Goal: Information Seeking & Learning: Learn about a topic

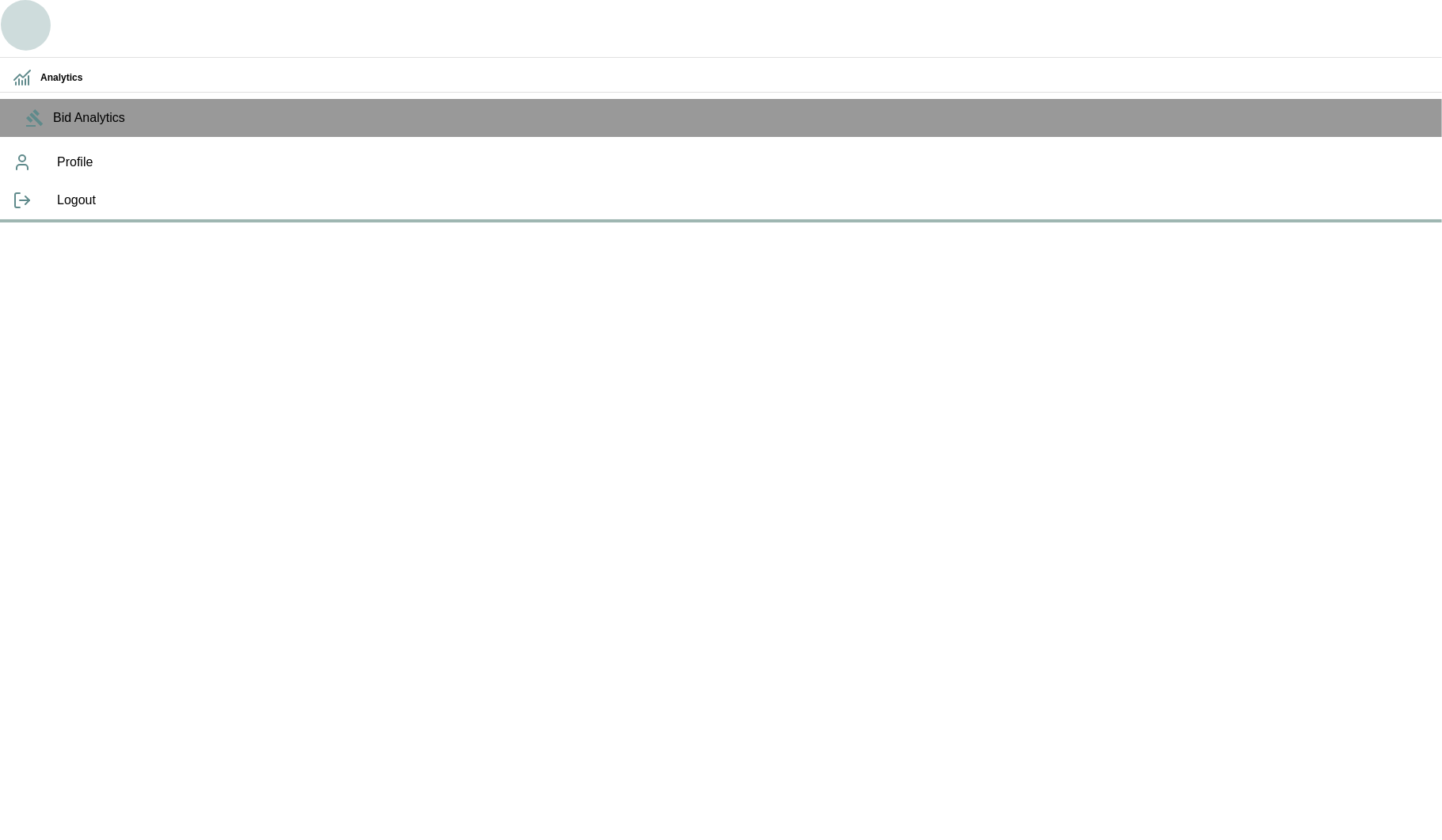
click at [37, 28] on icon "button" at bounding box center [25, 25] width 38 height 38
click at [26, 30] on icon "button" at bounding box center [25, 25] width 28 height 17
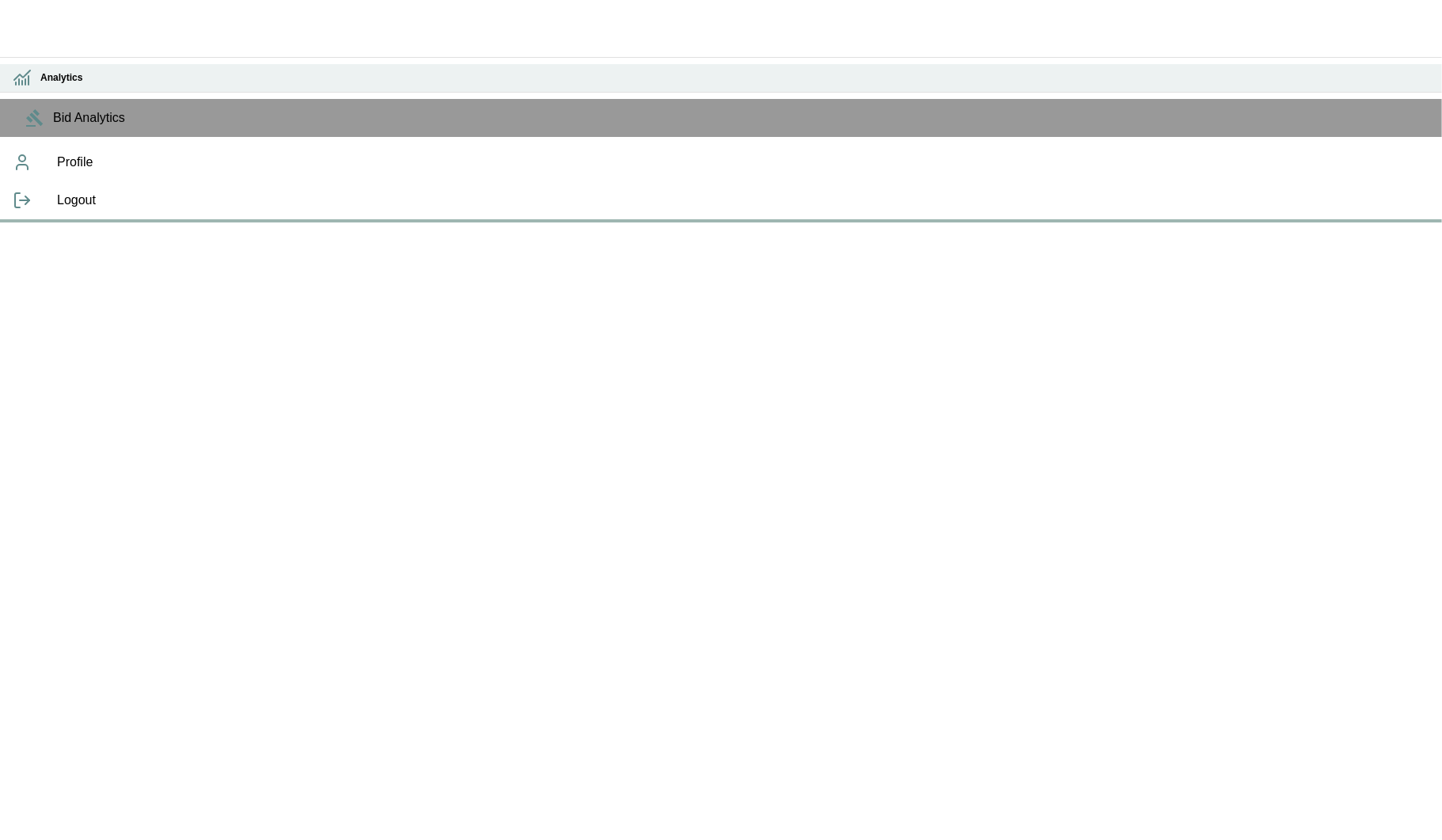
click at [27, 86] on icon at bounding box center [22, 77] width 19 height 19
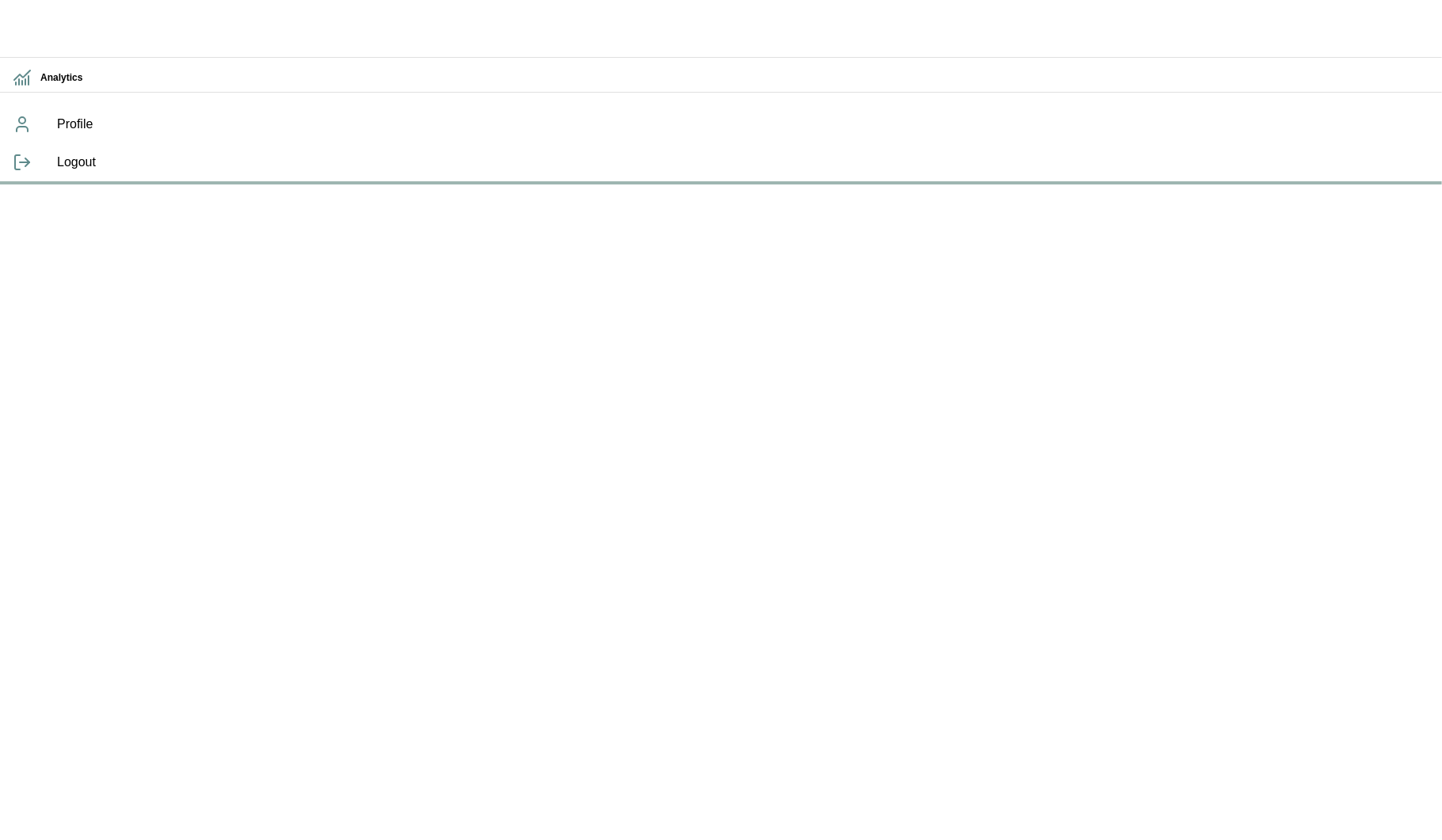
click at [33, 12] on icon "button" at bounding box center [26, 26] width 34 height 34
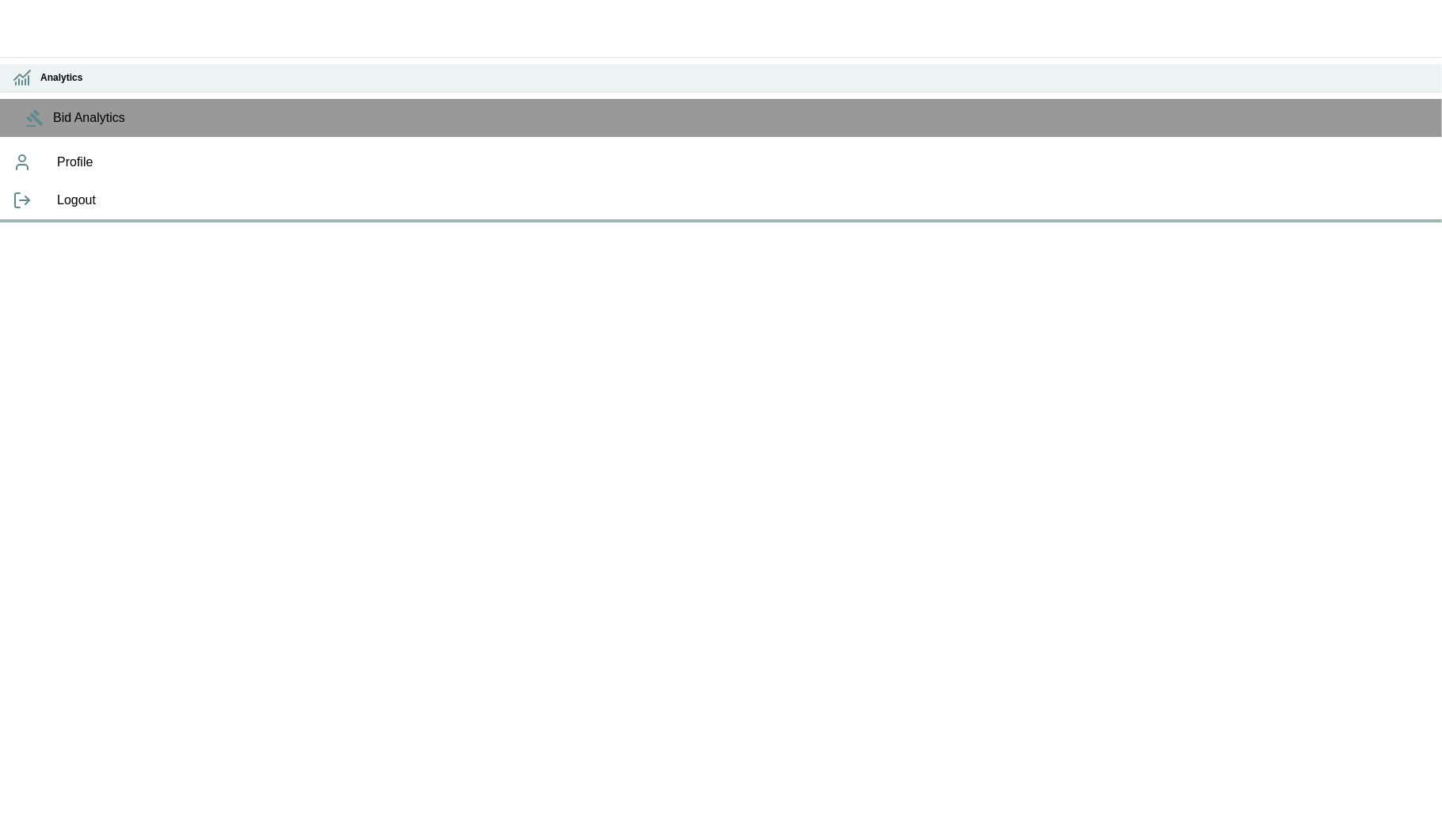
click at [22, 76] on icon at bounding box center [22, 75] width 16 height 10
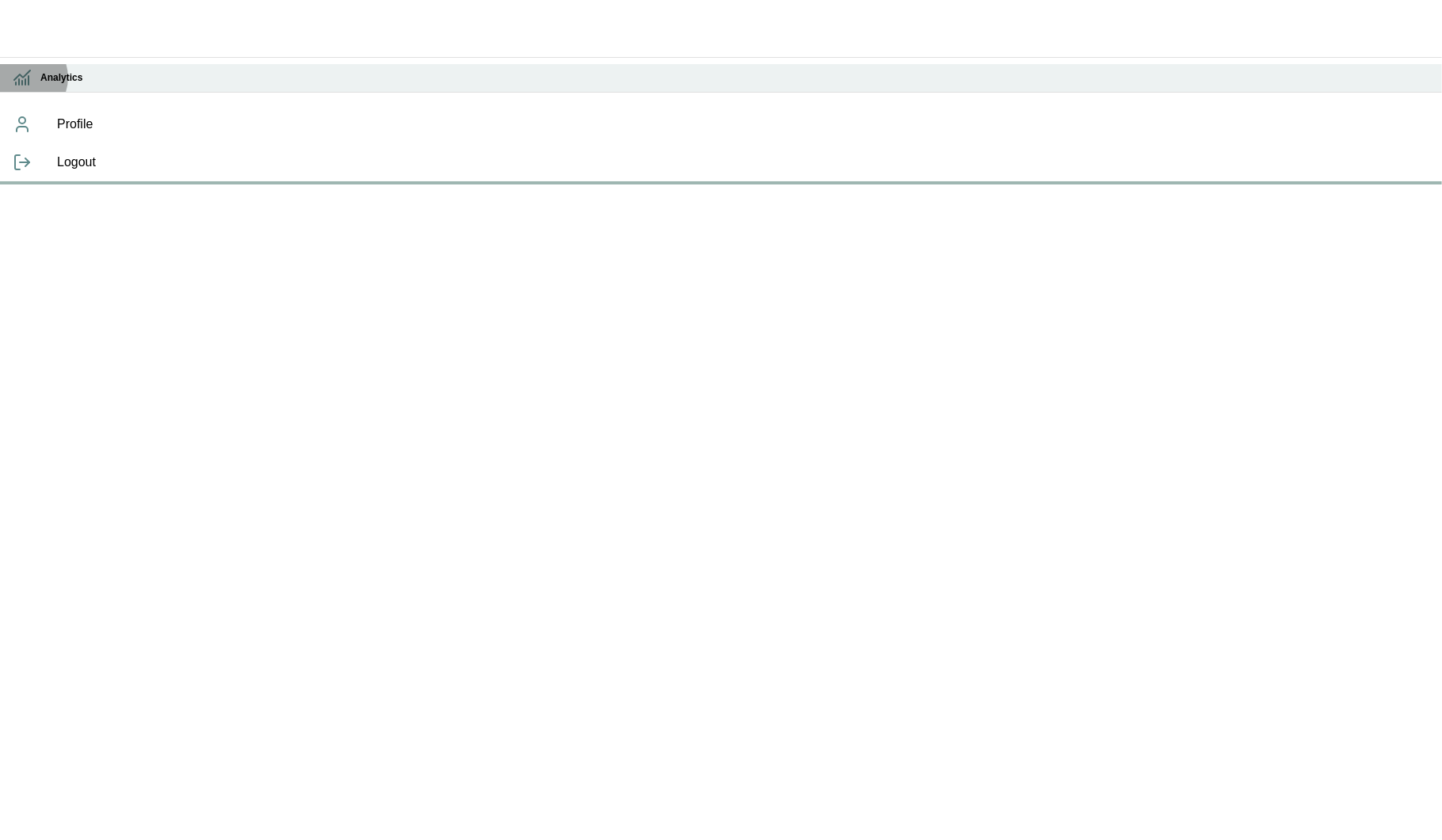
click at [22, 76] on icon at bounding box center [22, 75] width 16 height 10
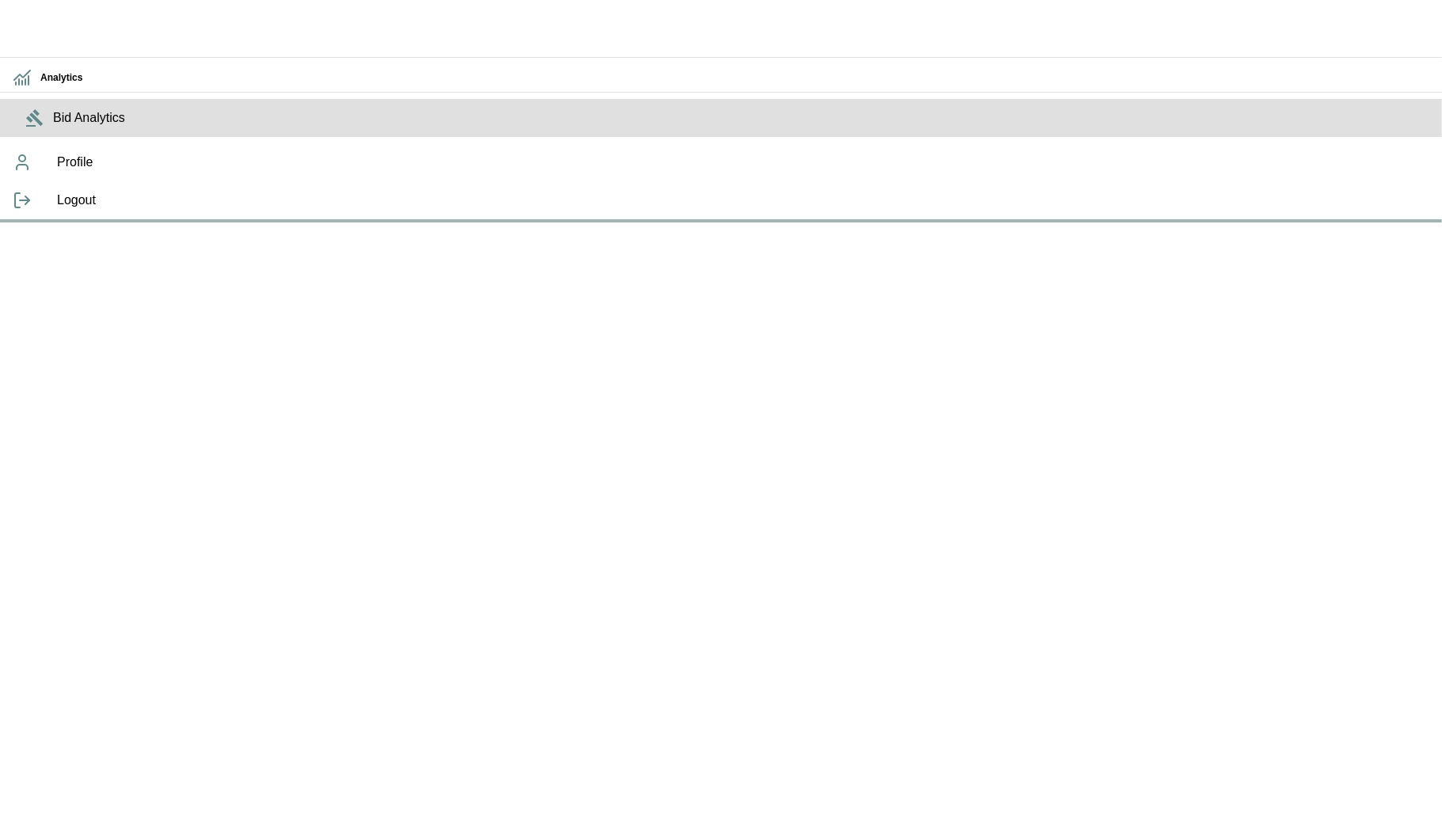
click at [26, 137] on div "Bid Analytics" at bounding box center [721, 118] width 1442 height 38
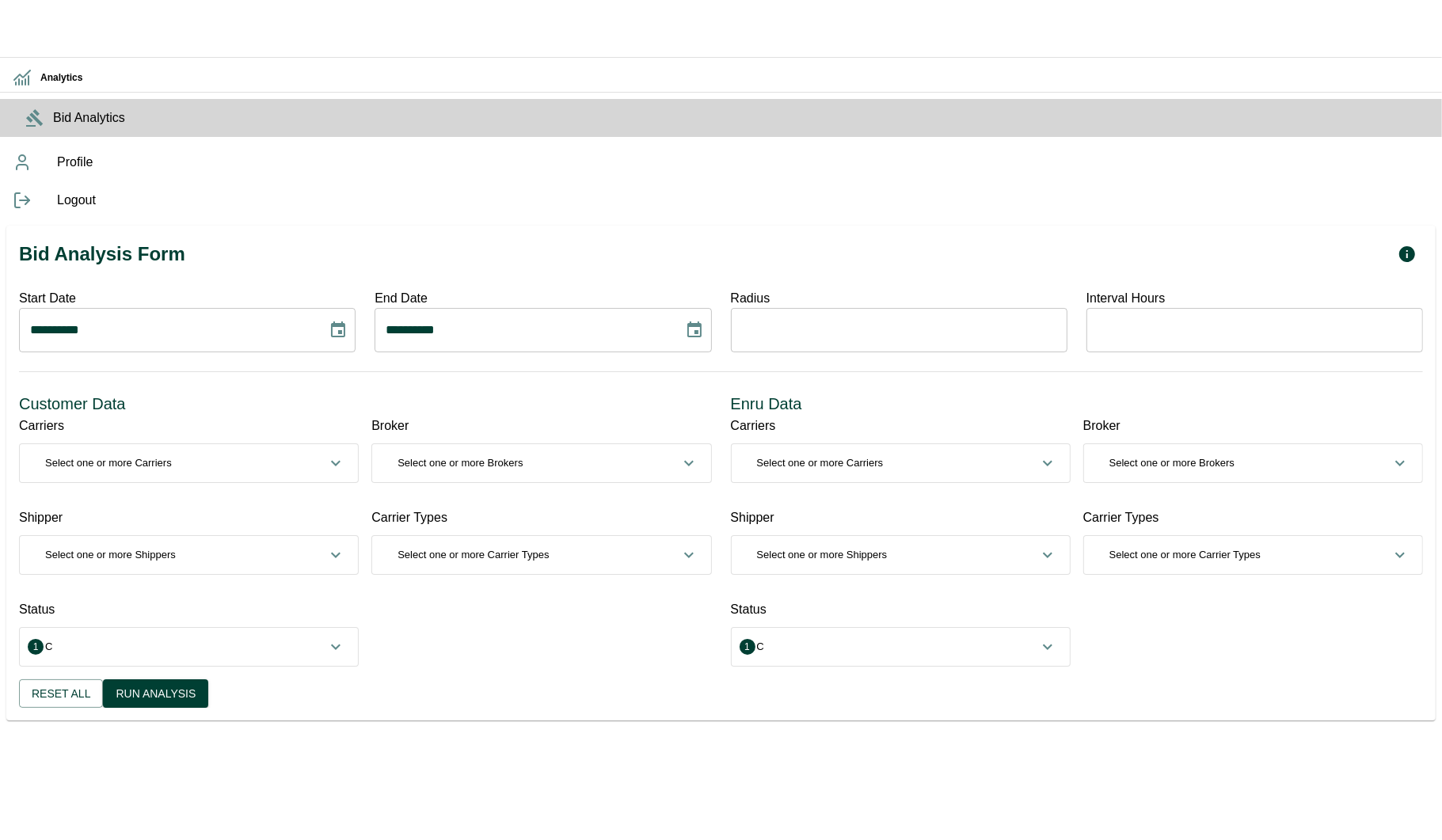
click at [33, 18] on icon "button" at bounding box center [25, 25] width 38 height 38
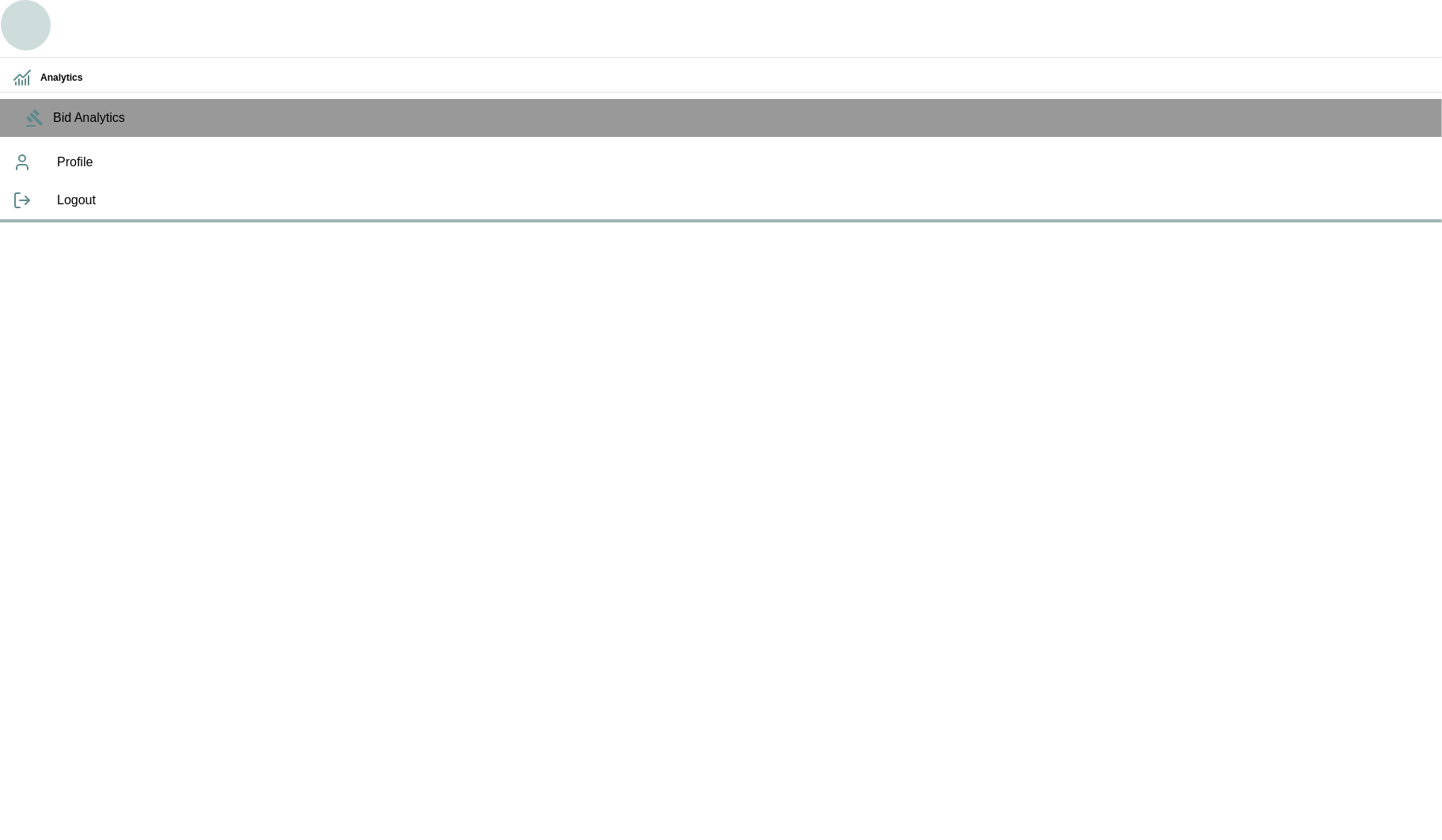
click at [30, 39] on icon "button" at bounding box center [26, 26] width 34 height 34
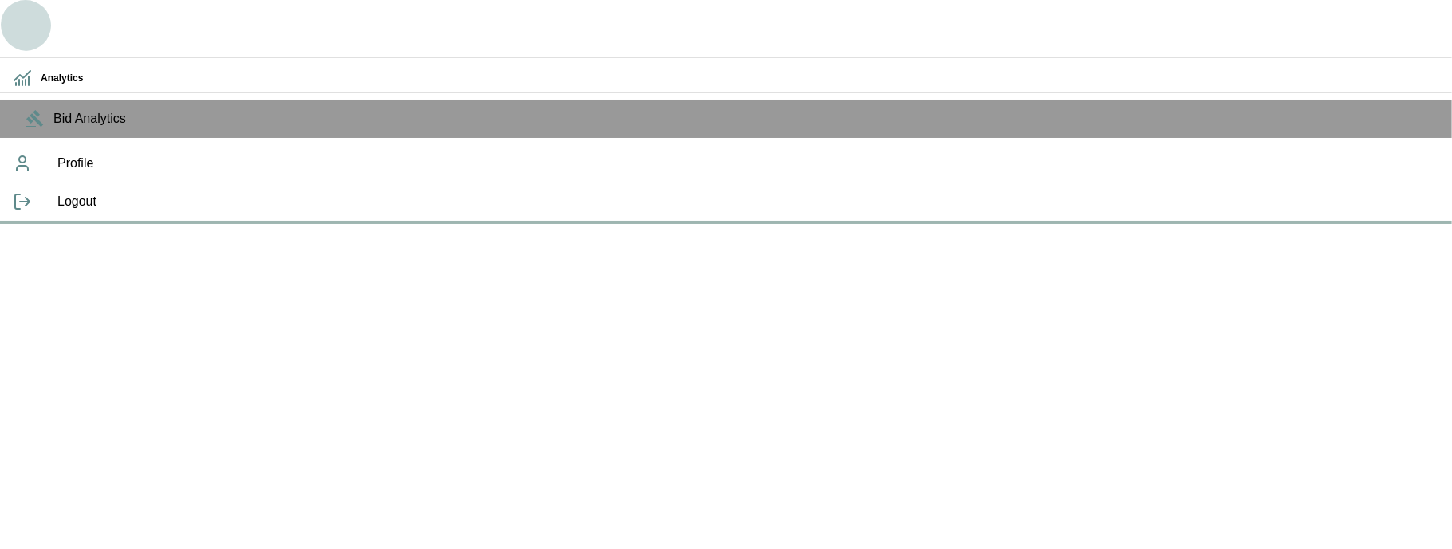
click at [14, 19] on icon "button" at bounding box center [26, 26] width 34 height 34
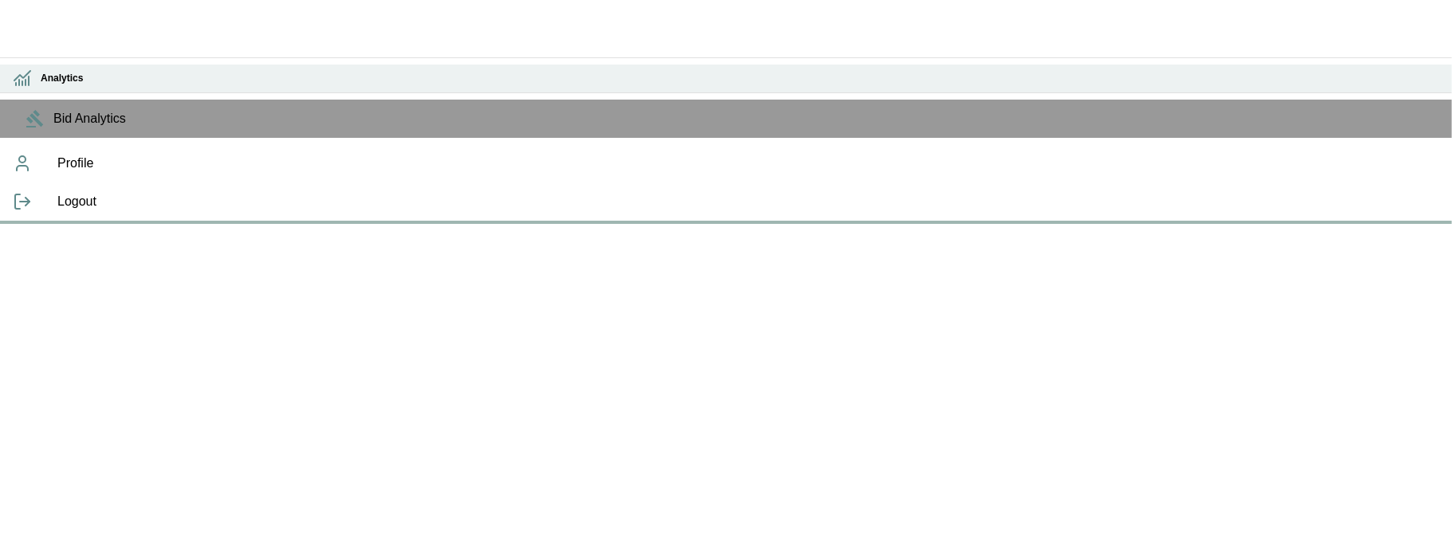
click at [41, 86] on h6 "Analytics" at bounding box center [740, 78] width 1398 height 15
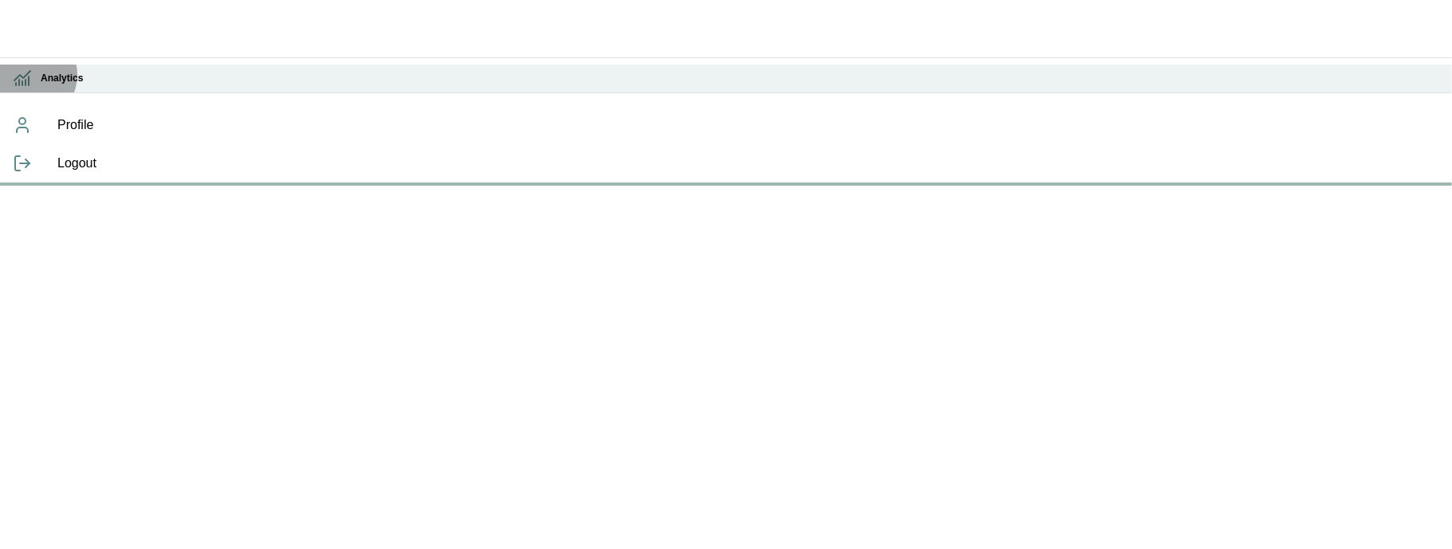
click at [29, 73] on icon at bounding box center [22, 78] width 19 height 19
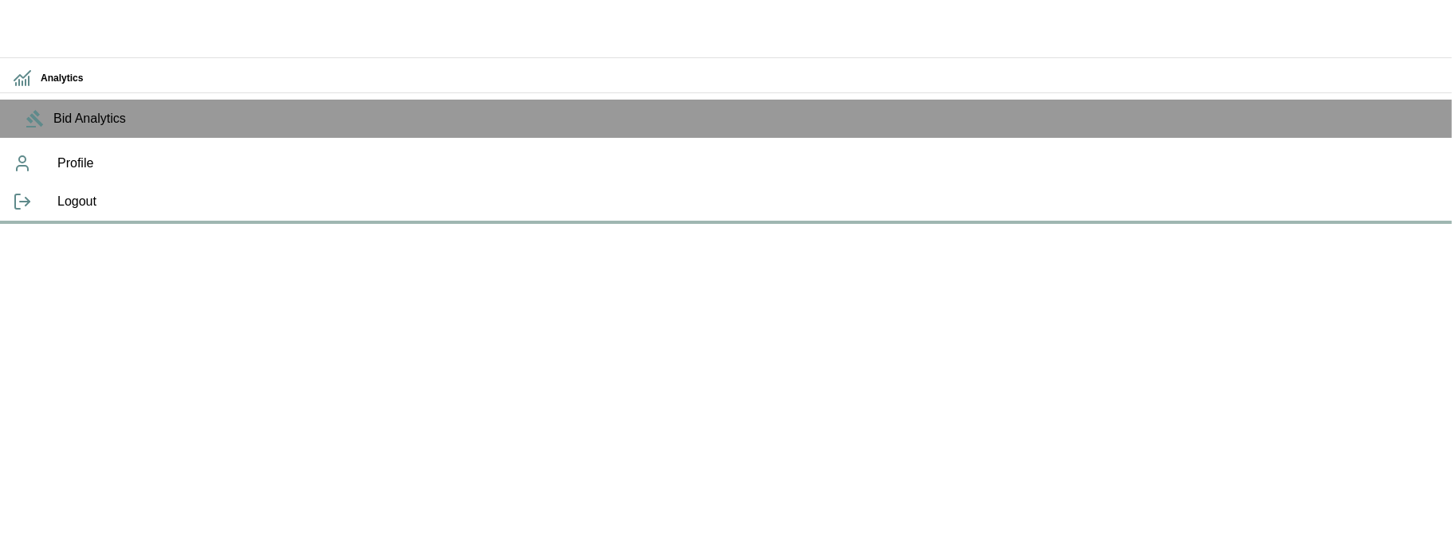
click at [29, 112] on ul "Analytics Bid Analytics" at bounding box center [726, 100] width 1452 height 87
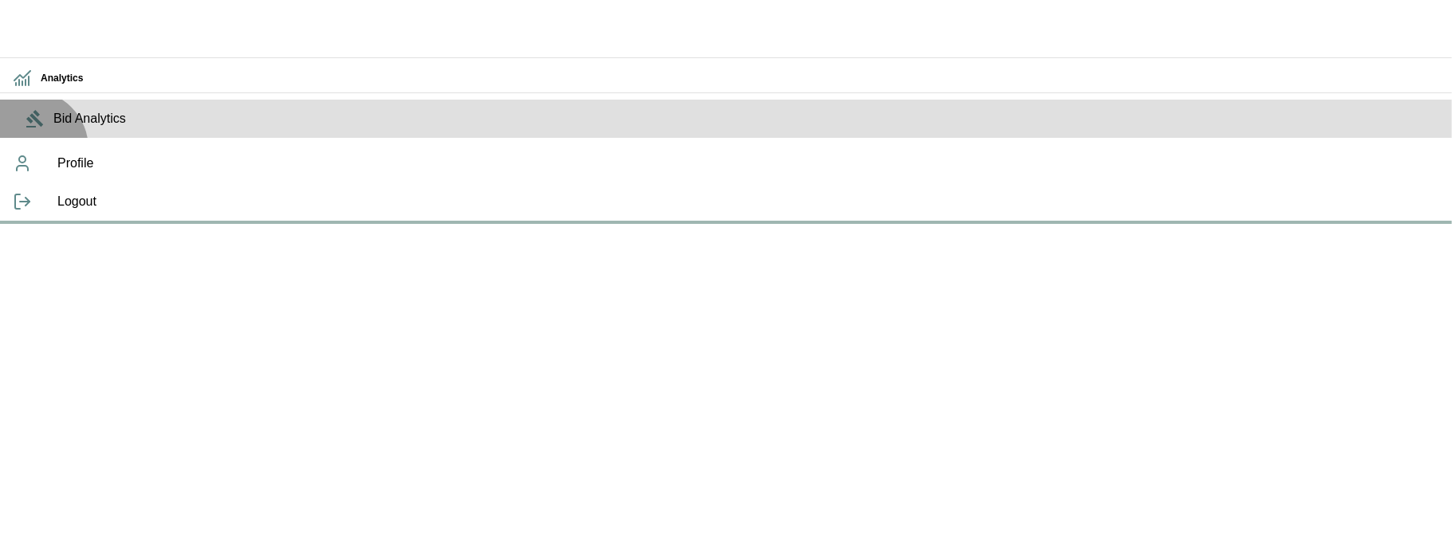
click at [53, 128] on span "Bid Analytics" at bounding box center [745, 118] width 1385 height 19
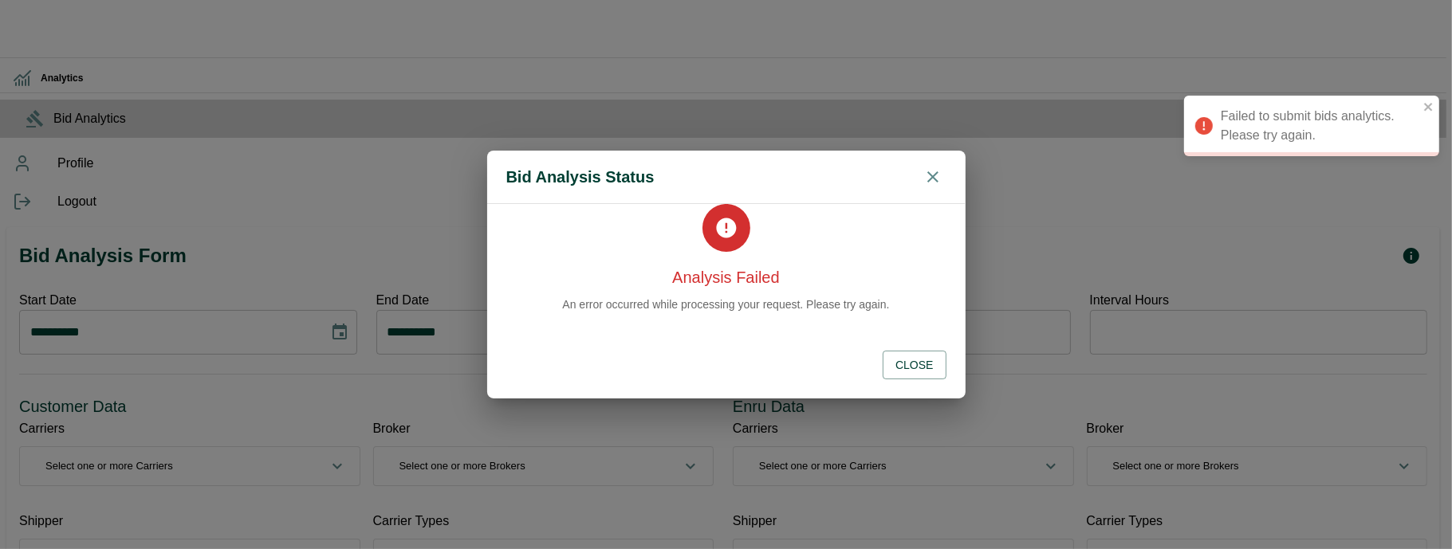
click at [913, 369] on button "Close" at bounding box center [913, 365] width 63 height 29
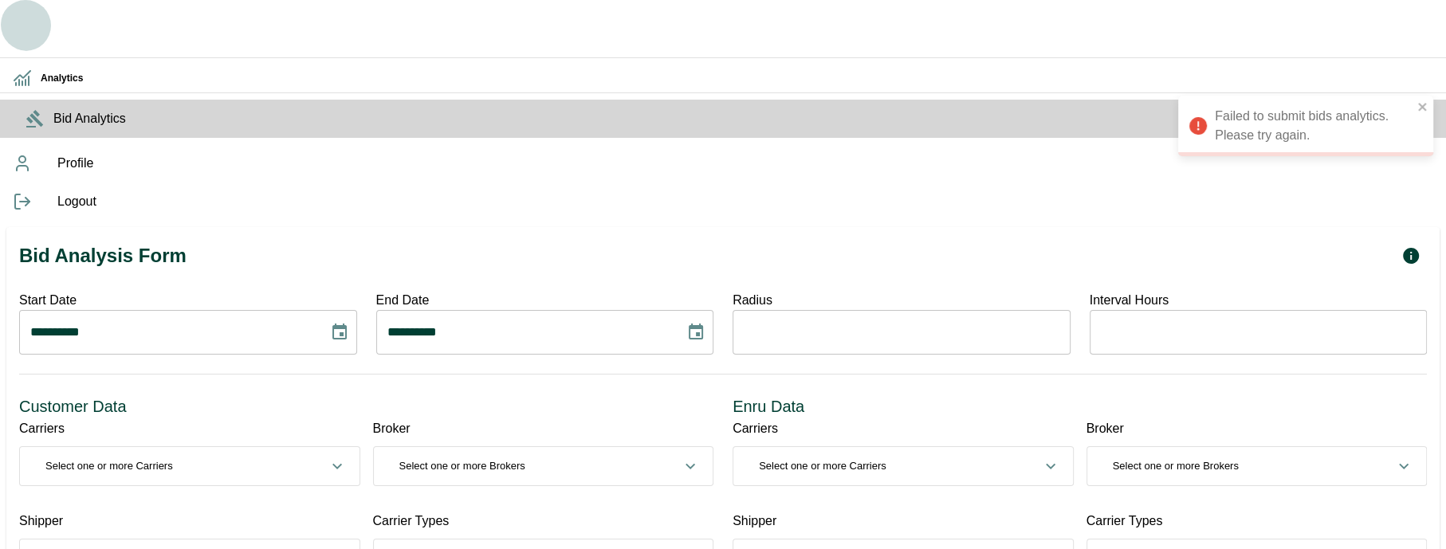
click at [33, 37] on icon "button" at bounding box center [26, 26] width 34 height 34
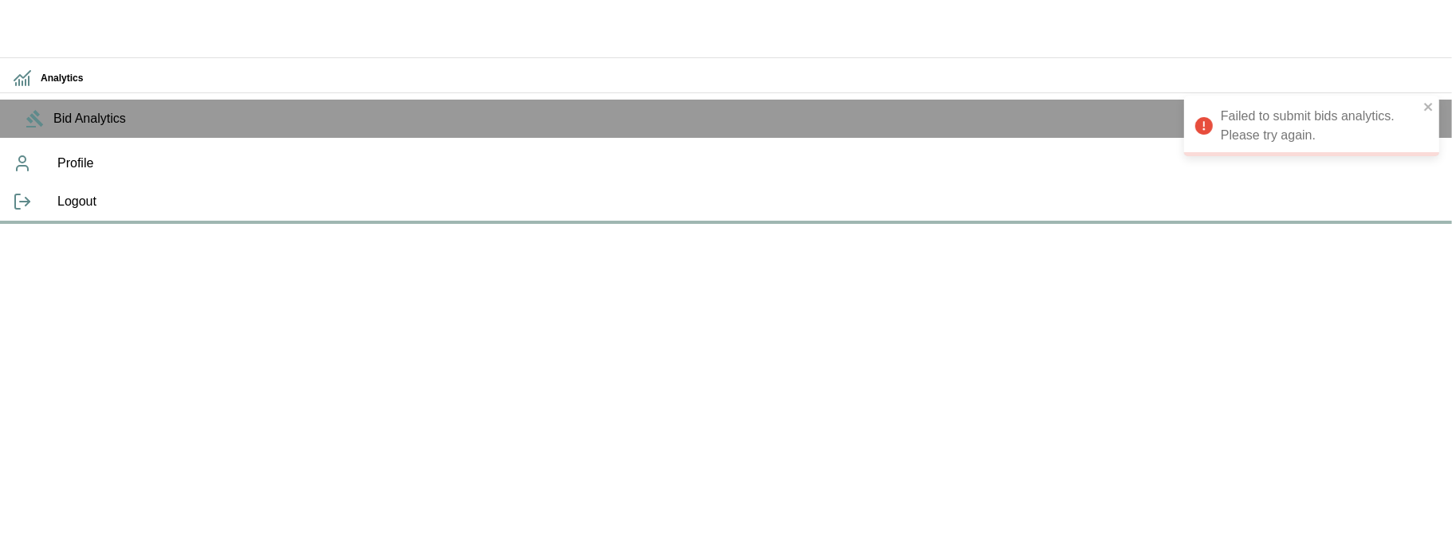
click at [32, 173] on icon at bounding box center [22, 163] width 19 height 19
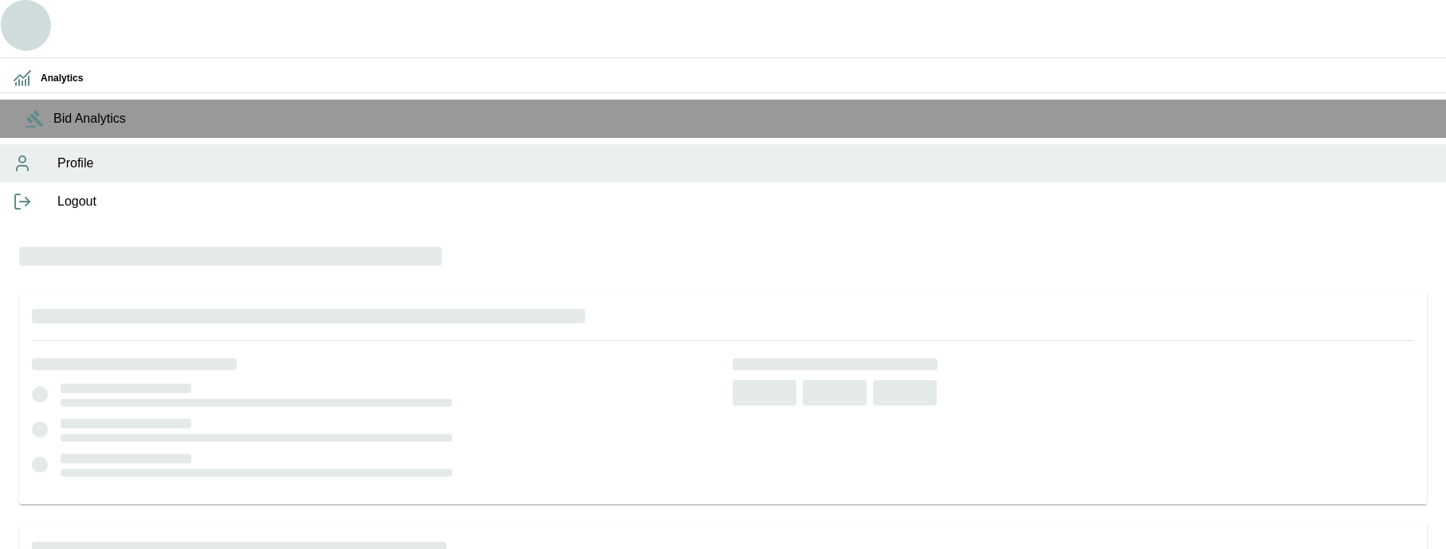
click at [26, 18] on icon "button" at bounding box center [25, 25] width 38 height 38
